Goal: Navigation & Orientation: Understand site structure

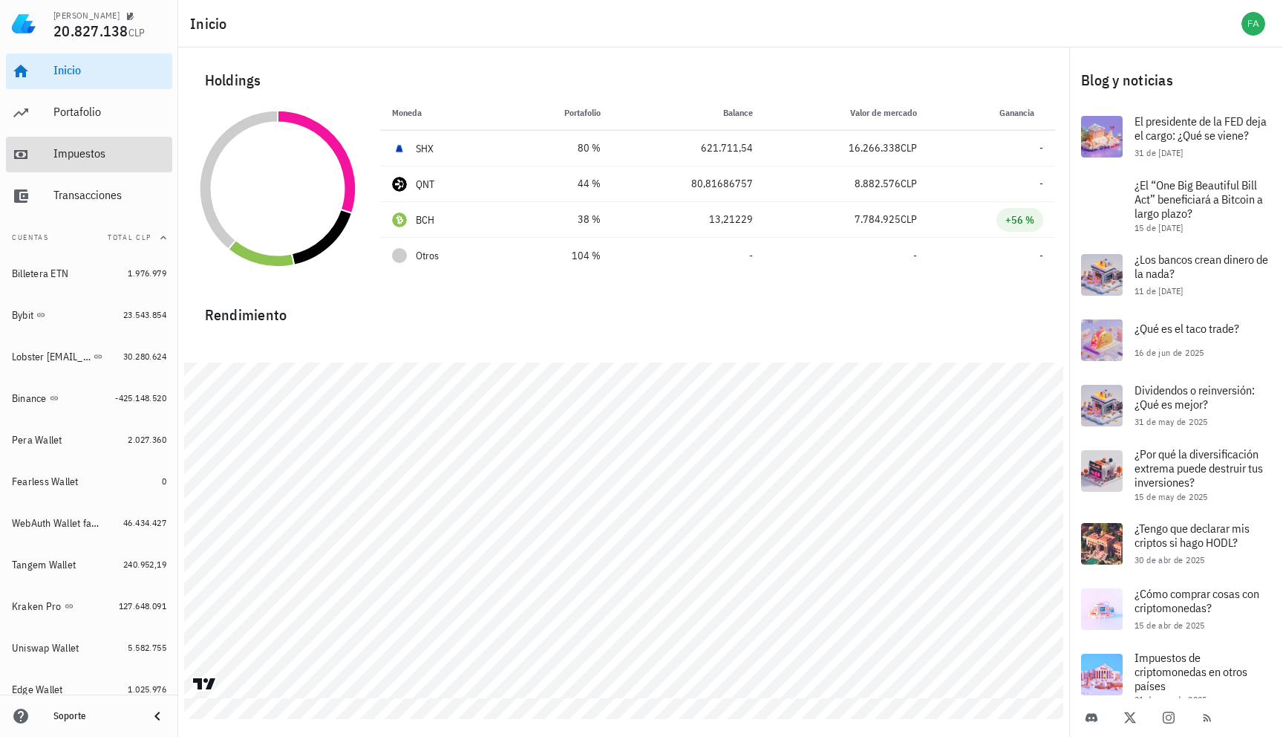
click at [104, 163] on div "Impuestos" at bounding box center [109, 153] width 113 height 33
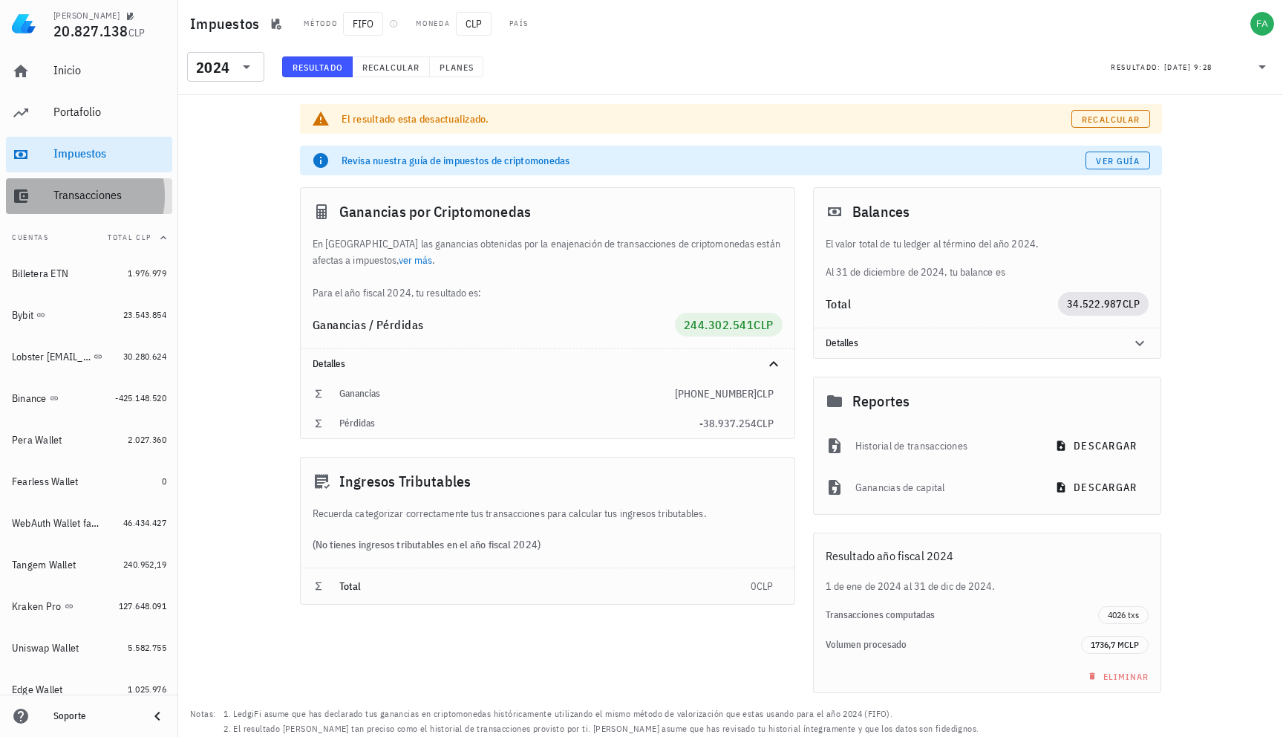
click at [106, 193] on div "Transacciones" at bounding box center [109, 195] width 113 height 14
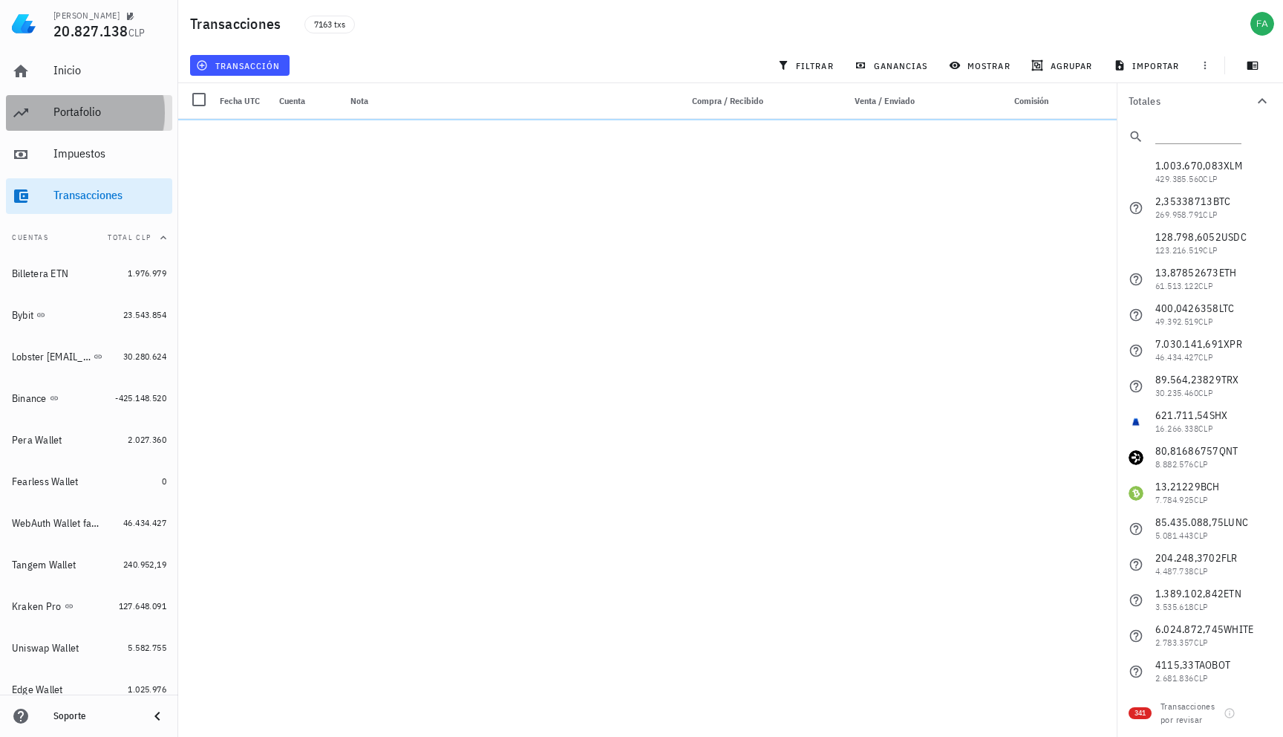
click at [97, 114] on div "Portafolio" at bounding box center [109, 112] width 113 height 14
